Goal: Navigation & Orientation: Understand site structure

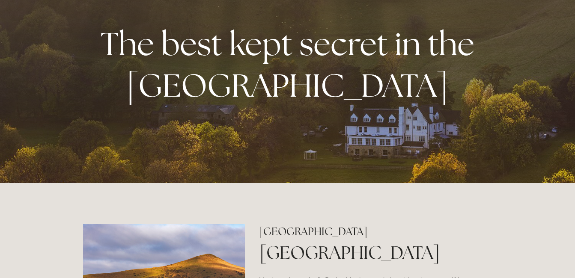
scroll to position [66, 0]
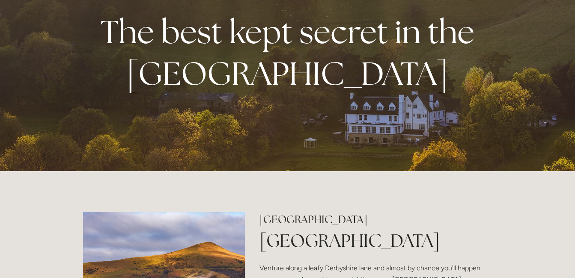
click at [270, 42] on strong "The best kept secret in the Peak District" at bounding box center [291, 53] width 381 height 84
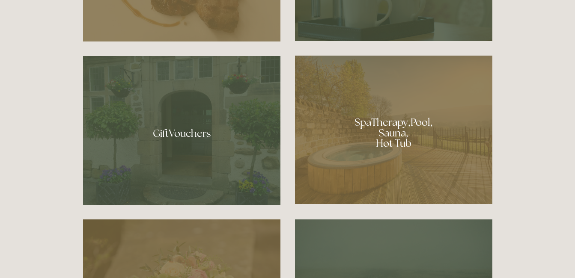
scroll to position [610, 0]
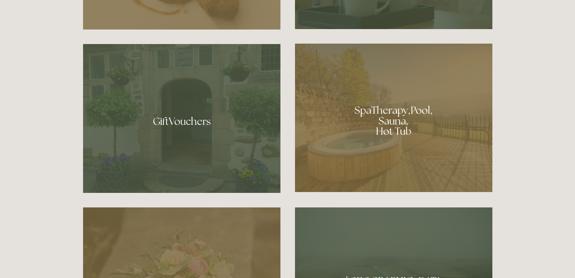
click at [257, 140] on div at bounding box center [181, 118] width 197 height 149
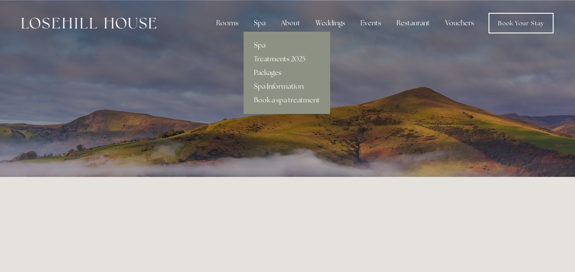
drag, startPoint x: 272, startPoint y: 76, endPoint x: 265, endPoint y: 72, distance: 8.1
drag, startPoint x: 265, startPoint y: 72, endPoint x: 258, endPoint y: 72, distance: 6.9
click at [258, 72] on link "Packages" at bounding box center [287, 73] width 87 height 14
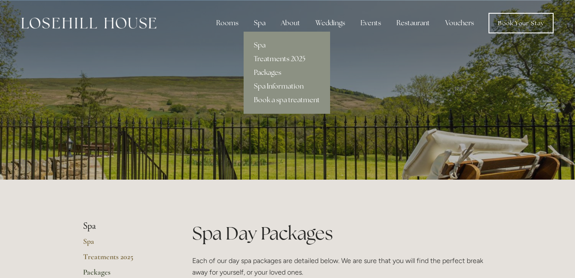
click at [271, 57] on link "Treatments 2025" at bounding box center [287, 59] width 87 height 14
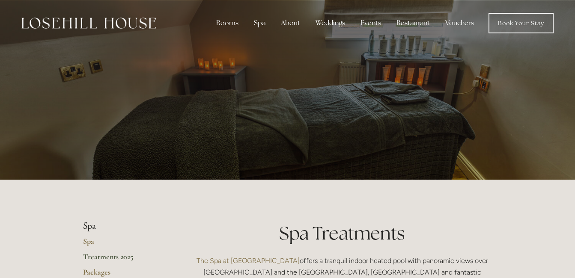
click at [243, 37] on div "Rooms Rooms Your Stay Book a stay Offers Spa About" at bounding box center [288, 23] width 558 height 46
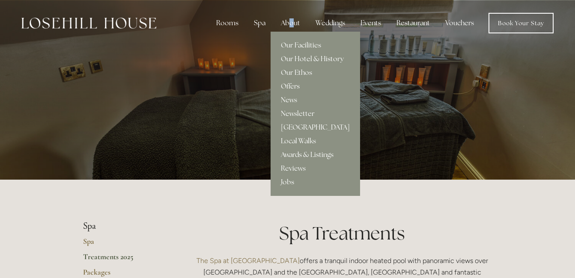
click at [294, 24] on div "About" at bounding box center [290, 23] width 33 height 17
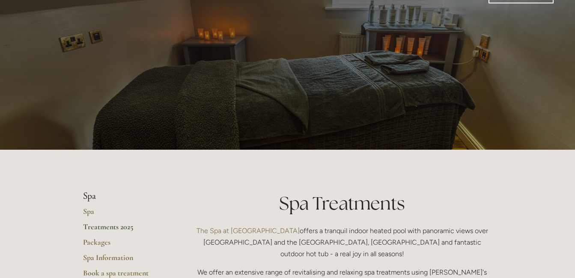
scroll to position [42, 0]
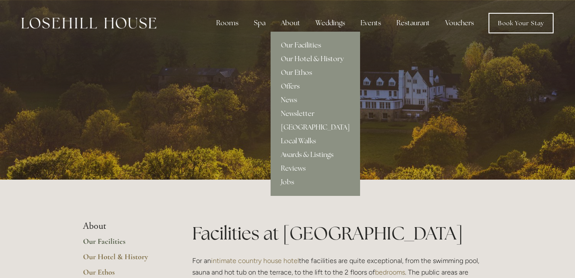
click at [296, 61] on link "Our Hotel & History" at bounding box center [316, 59] width 90 height 14
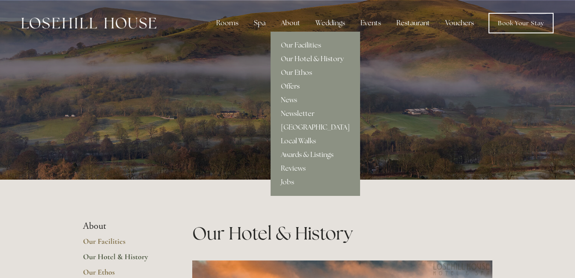
click at [291, 86] on link "Offers" at bounding box center [316, 87] width 90 height 14
